Goal: Task Accomplishment & Management: Use online tool/utility

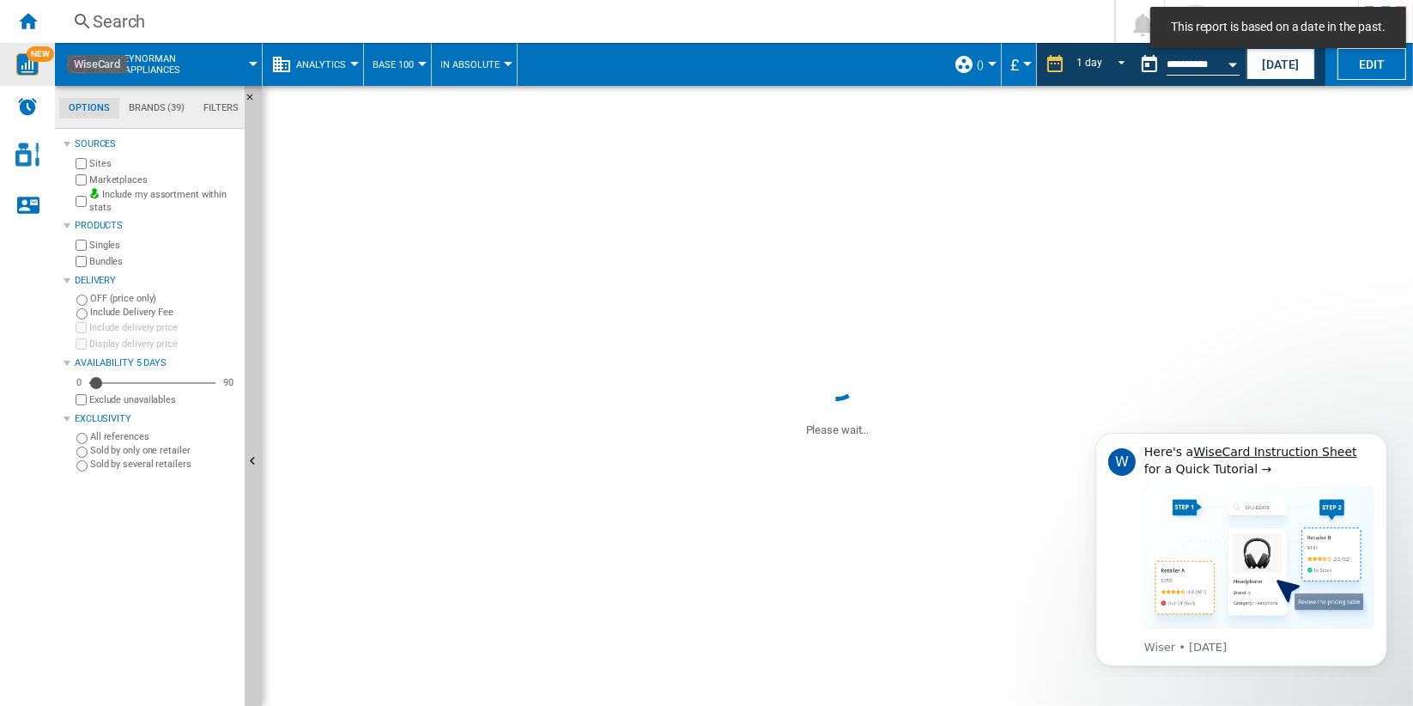
click at [24, 61] on img "WiseCard" at bounding box center [27, 64] width 22 height 22
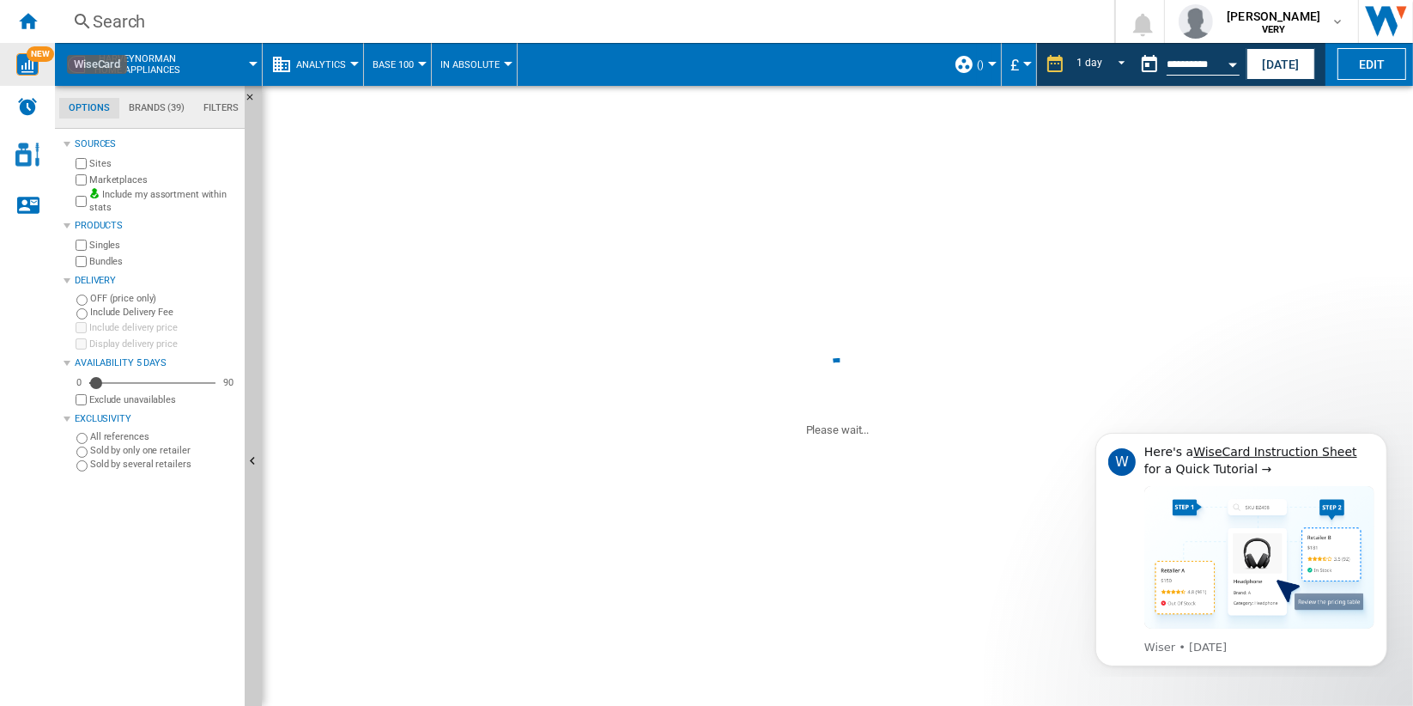
click at [96, 20] on div "Search" at bounding box center [581, 21] width 977 height 24
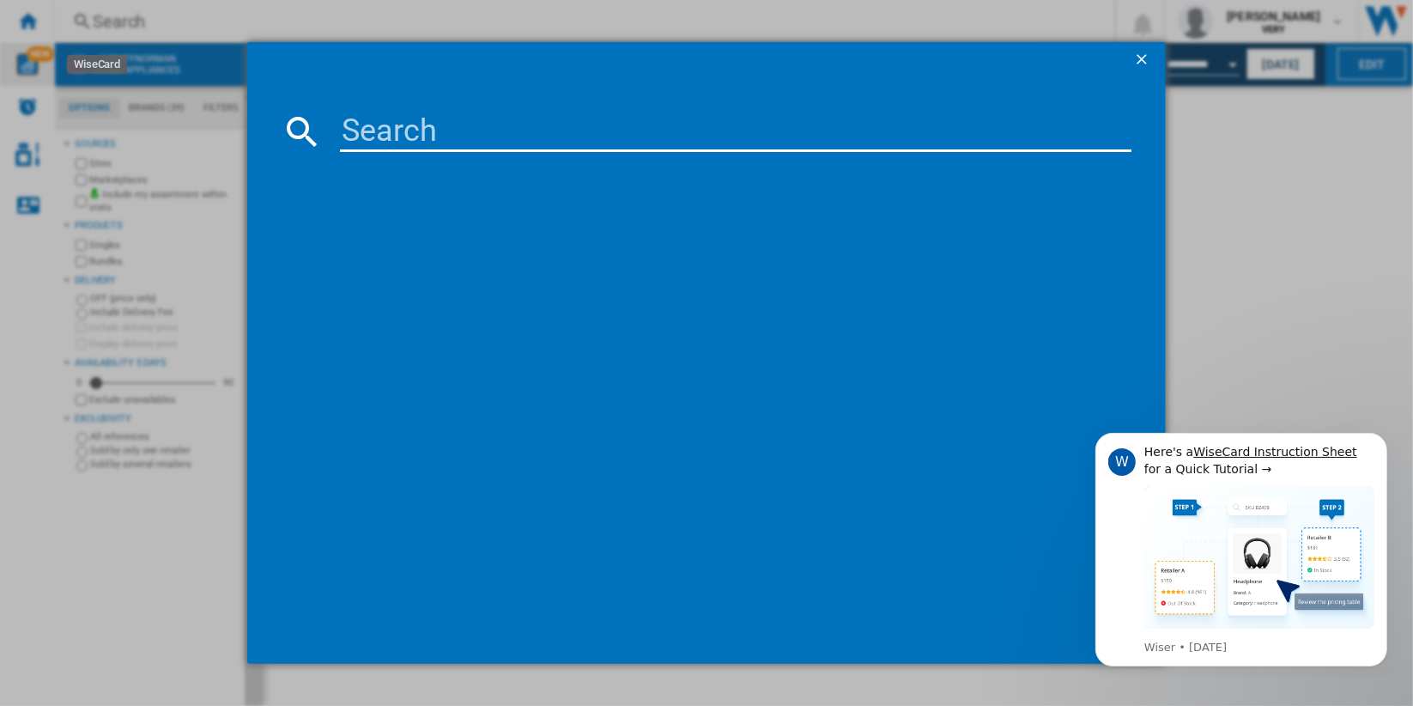
click at [461, 127] on input at bounding box center [736, 131] width 792 height 41
paste input "VAX CLSVPAKS GRAPHITE BLUE"
type input "VAX CLSVPAKS GRAPHITE BLUE"
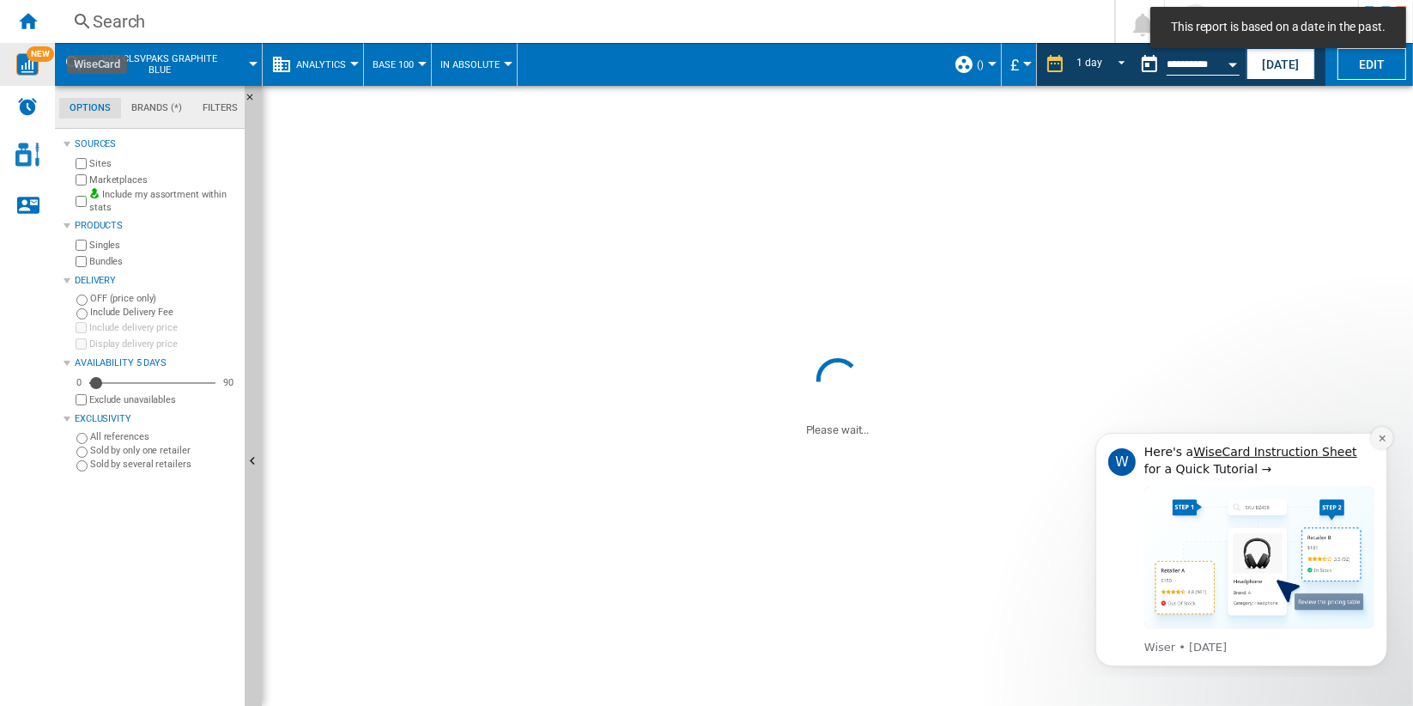
click at [1383, 437] on icon "Dismiss notification" at bounding box center [1381, 437] width 9 height 9
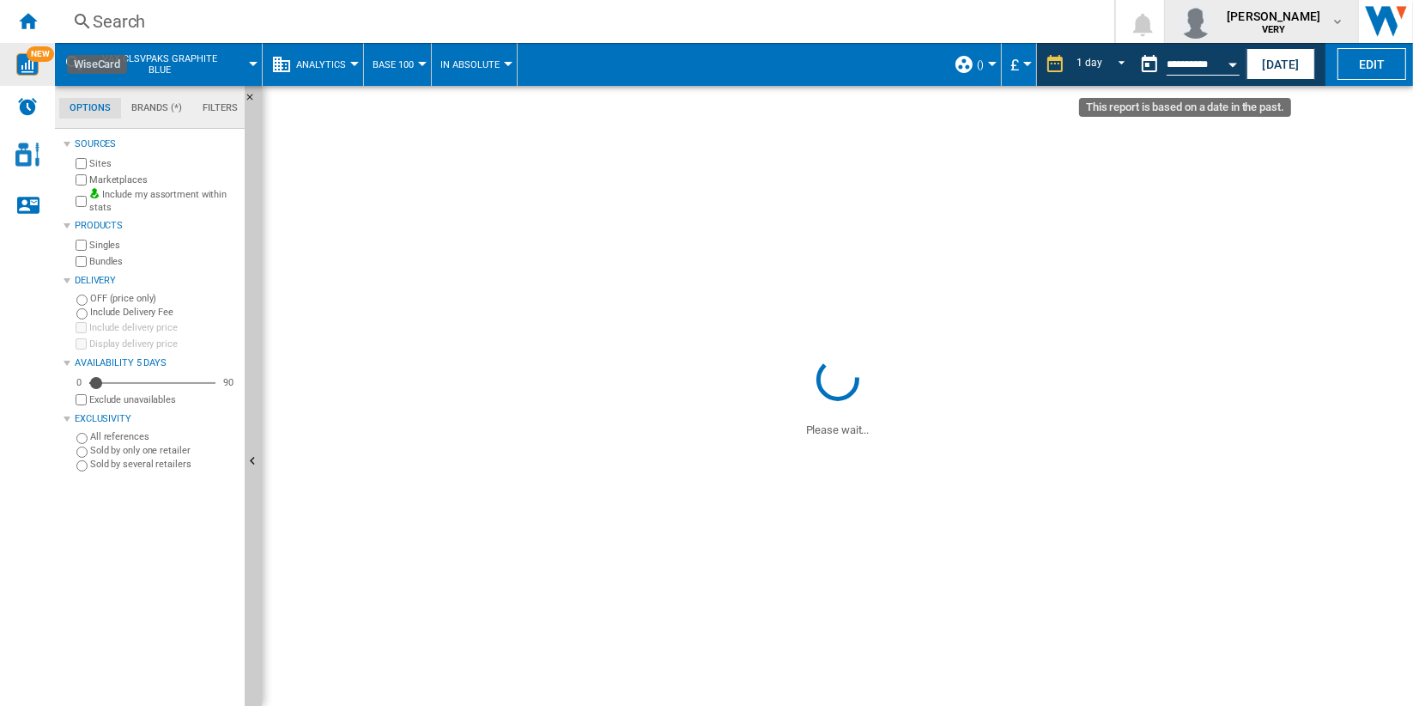
click at [1272, 34] on b "VERY" at bounding box center [1274, 29] width 24 height 11
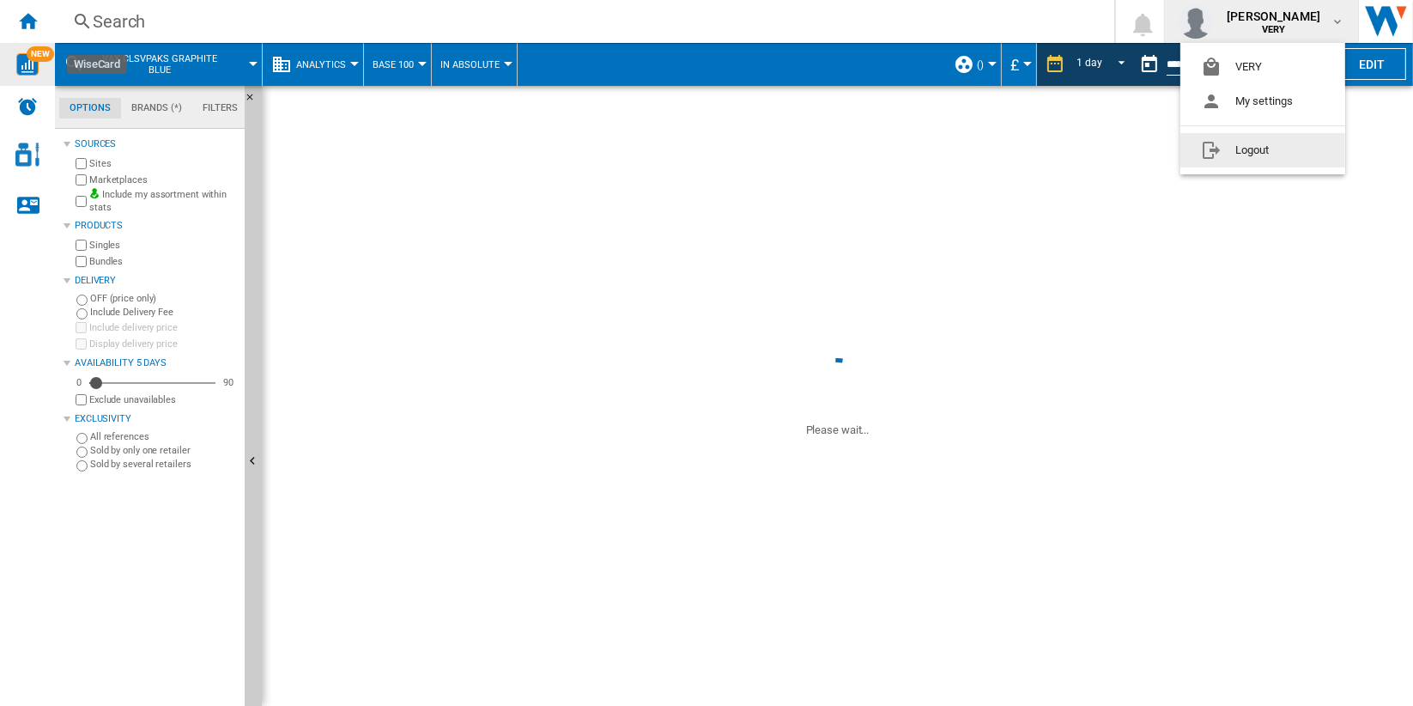
click at [1294, 149] on button "Logout" at bounding box center [1263, 150] width 165 height 34
